Goal: Information Seeking & Learning: Learn about a topic

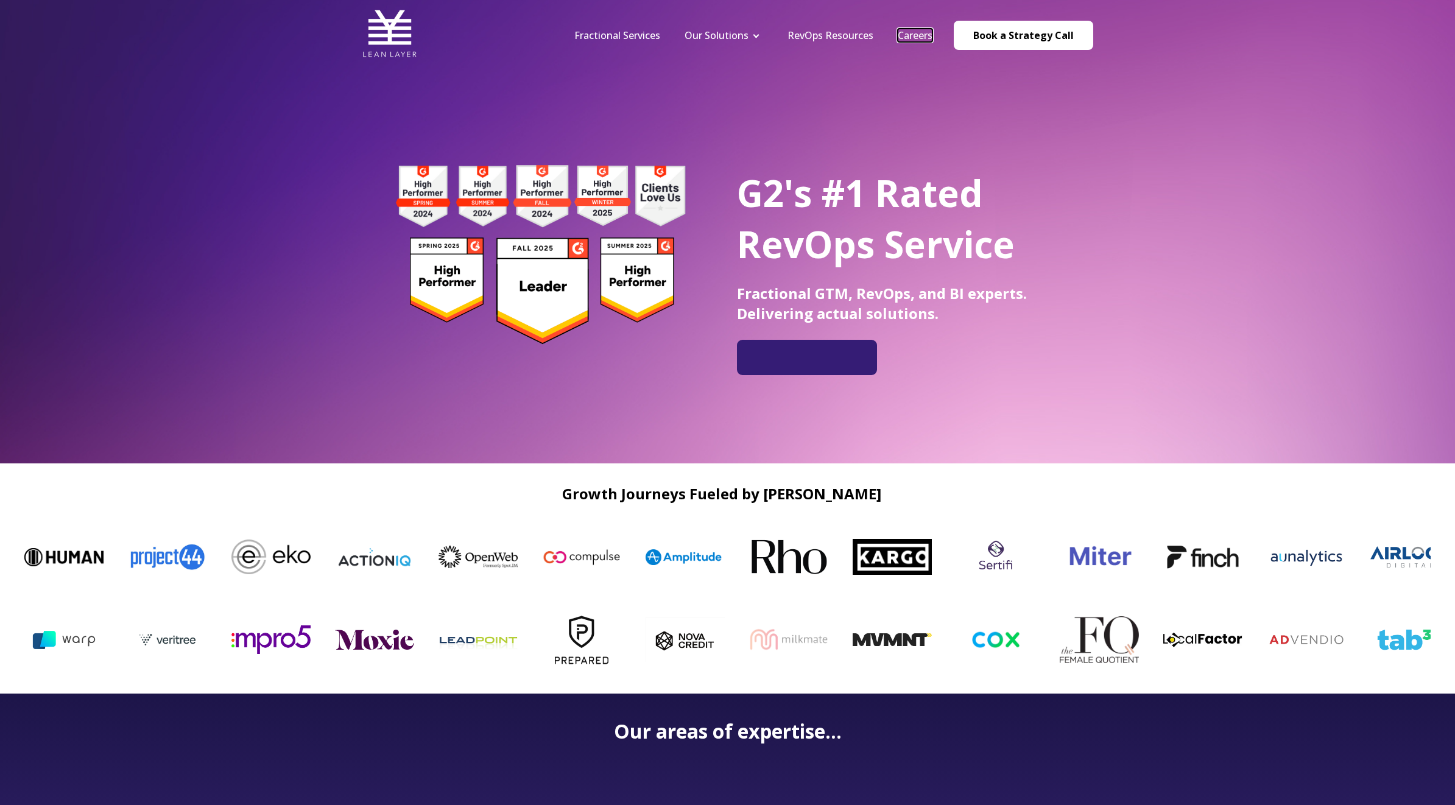
click at [911, 38] on link "Careers" at bounding box center [914, 35] width 35 height 13
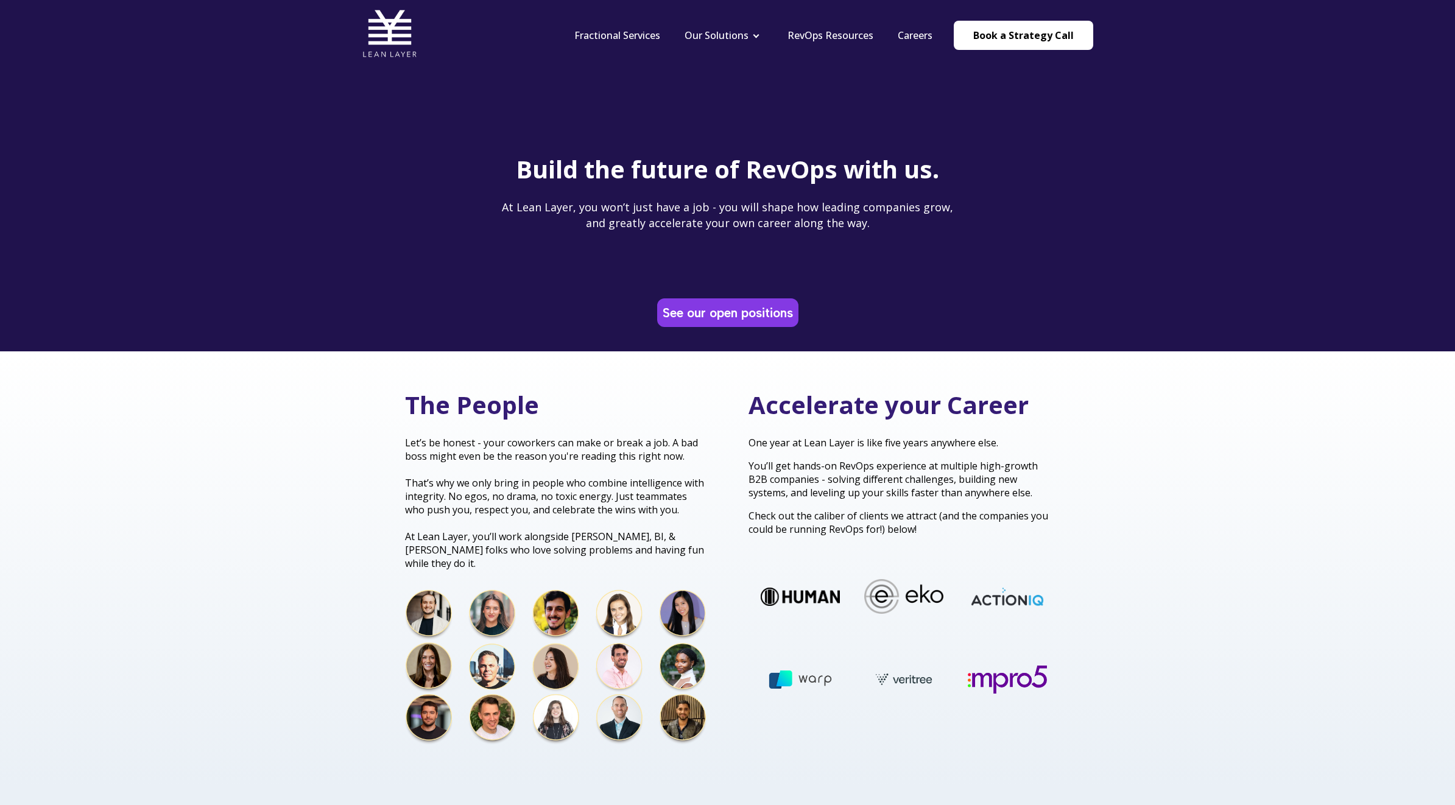
click at [188, 497] on div "The People Let’s be honest - your coworkers can make or break a job. A bad boss…" at bounding box center [727, 568] width 1455 height 435
drag, startPoint x: 752, startPoint y: 317, endPoint x: 74, endPoint y: 495, distance: 701.2
click at [752, 317] on link "See our open positions" at bounding box center [727, 313] width 136 height 24
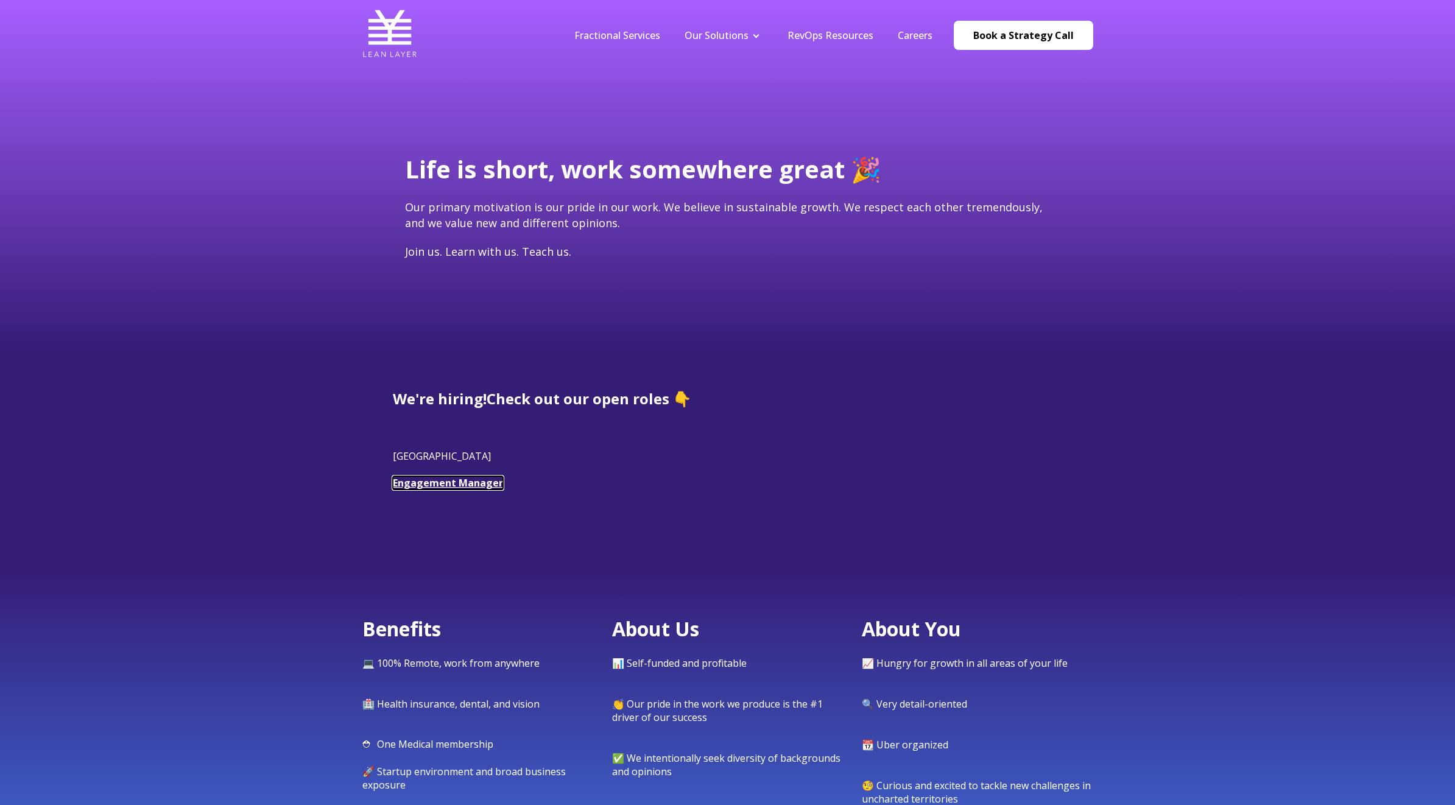
click at [474, 479] on link "Engagement Manager" at bounding box center [448, 482] width 110 height 13
click at [824, 38] on link "RevOps Resources" at bounding box center [830, 35] width 86 height 13
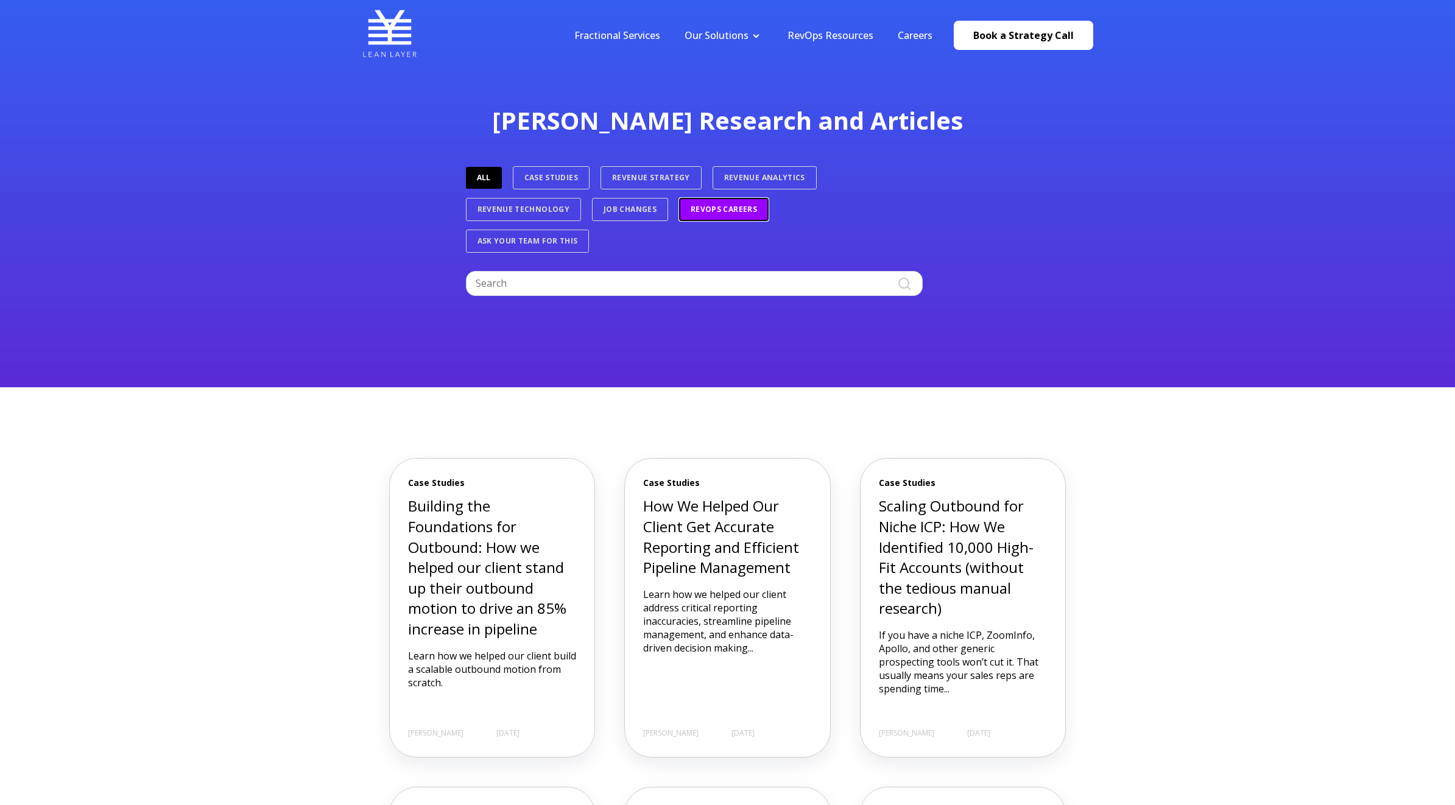
click at [727, 215] on link "RevOps Careers" at bounding box center [724, 209] width 90 height 23
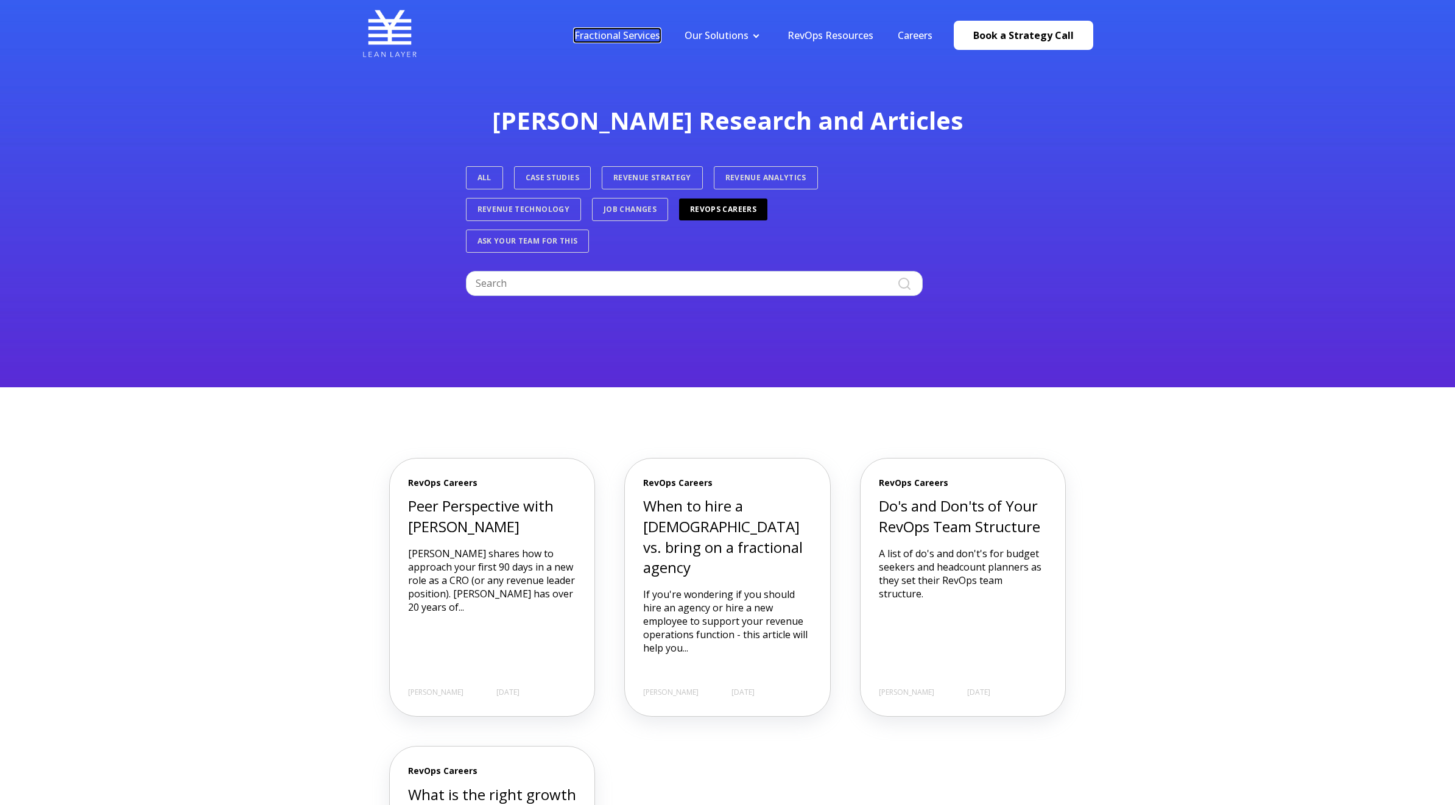
click at [588, 29] on link "Fractional Services" at bounding box center [617, 35] width 86 height 13
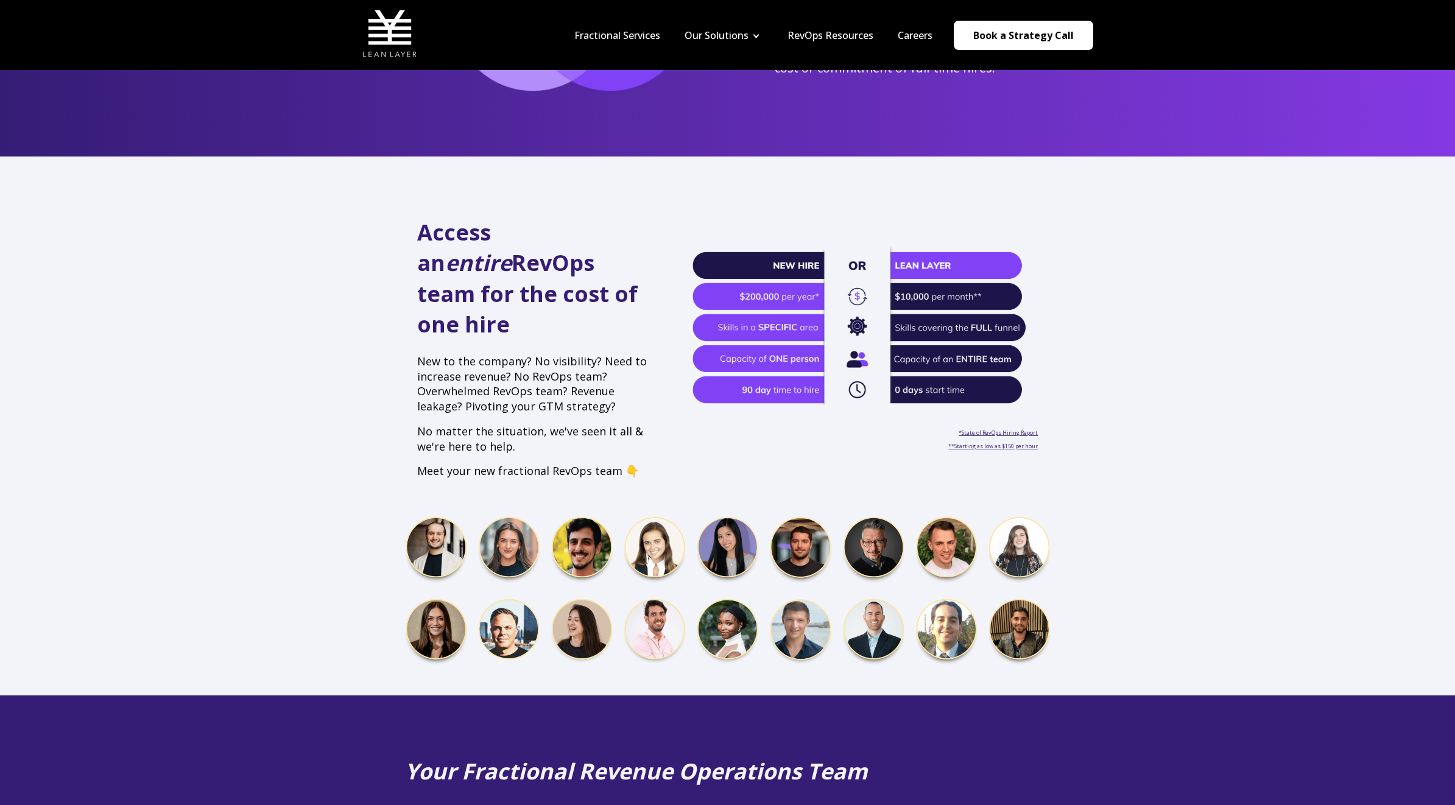
scroll to position [197, 0]
